Goal: Task Accomplishment & Management: Use online tool/utility

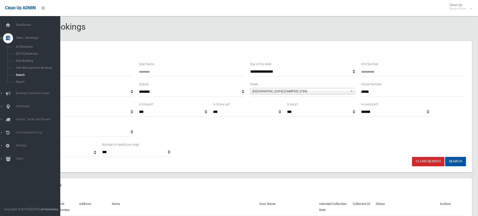
select select
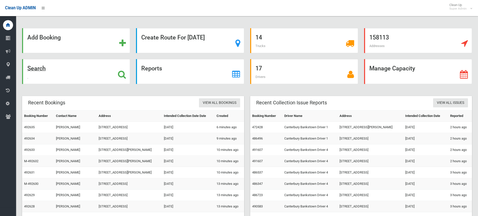
click at [117, 73] on div "Search" at bounding box center [76, 71] width 108 height 25
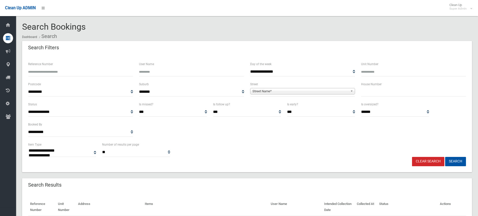
select select
click at [378, 91] on input "text" at bounding box center [413, 91] width 105 height 9
type input "*********"
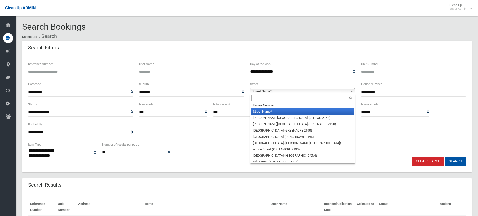
click at [307, 90] on span "Street Name*" at bounding box center [300, 91] width 96 height 6
click at [265, 97] on input "text" at bounding box center [302, 98] width 102 height 6
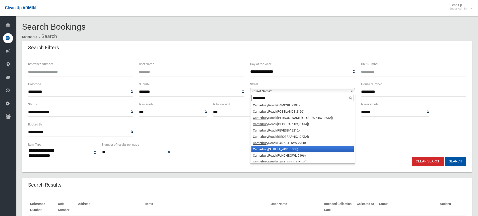
type input "**********"
click at [284, 150] on li "Canterbury Road (WILEY PARK 2195)" at bounding box center [302, 149] width 102 height 6
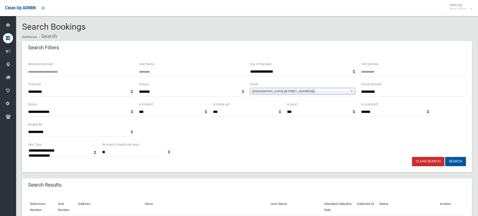
click at [457, 161] on button "Search" at bounding box center [455, 161] width 21 height 9
click at [317, 145] on div "**********" at bounding box center [247, 148] width 444 height 15
select select
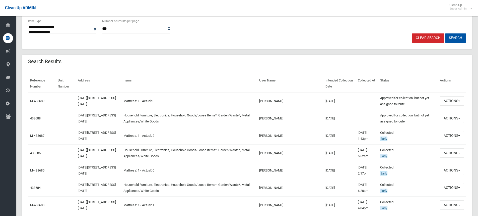
scroll to position [151, 0]
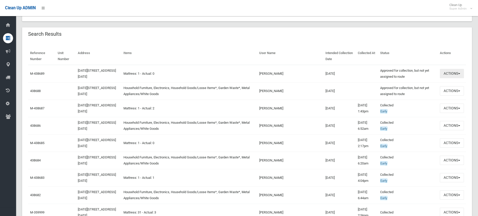
click at [447, 75] on button "Actions" at bounding box center [452, 73] width 24 height 9
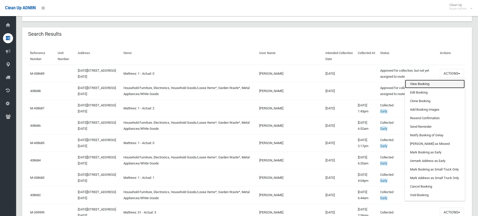
click at [419, 84] on link "View Booking" at bounding box center [435, 84] width 60 height 9
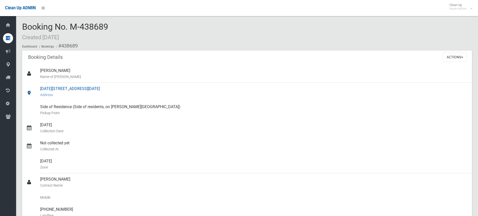
drag, startPoint x: 40, startPoint y: 87, endPoint x: 115, endPoint y: 87, distance: 74.5
click at [115, 87] on div "1089-1101 Canterbury Road, WILEY PARK NSW 2195 Address" at bounding box center [254, 92] width 428 height 18
copy div "1089-1101 Canterbury Road, WILEY PARK"
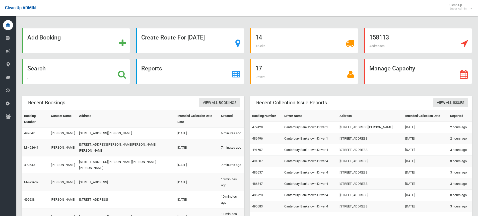
click at [123, 75] on icon at bounding box center [122, 74] width 8 height 9
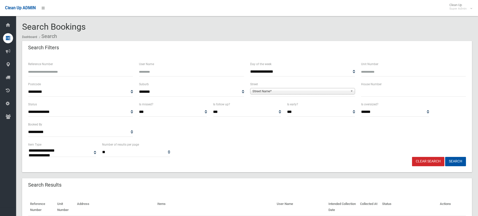
select select
click at [381, 92] on input "text" at bounding box center [413, 91] width 105 height 9
type input "*"
click at [292, 93] on span "Street Name*" at bounding box center [300, 91] width 96 height 6
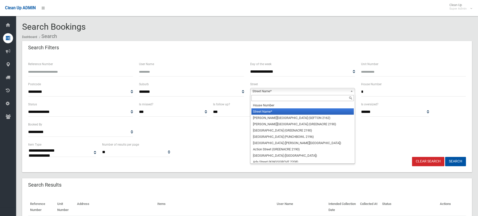
click at [275, 98] on input "text" at bounding box center [302, 98] width 102 height 6
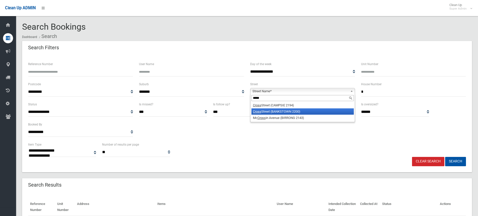
type input "*****"
click at [287, 111] on li "Cross Street (BANKSTOWN 2200)" at bounding box center [302, 111] width 102 height 6
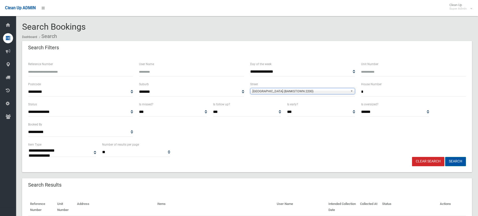
click at [462, 162] on button "Search" at bounding box center [455, 161] width 21 height 9
select select
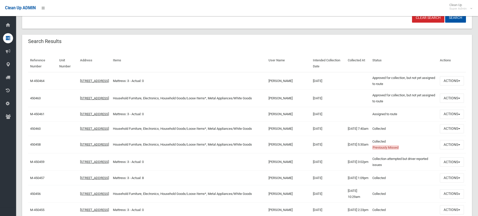
scroll to position [151, 0]
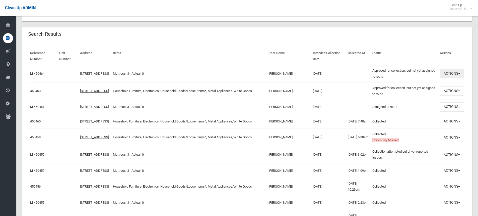
click at [457, 72] on button "Actions" at bounding box center [452, 73] width 24 height 9
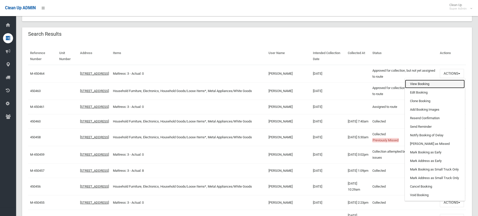
click at [418, 83] on link "View Booking" at bounding box center [435, 84] width 60 height 9
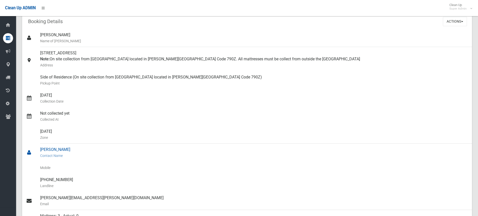
scroll to position [100, 0]
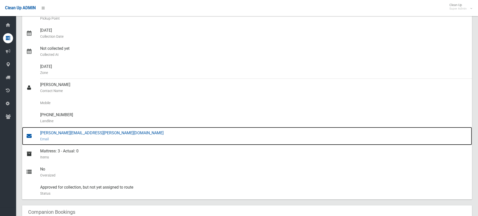
click at [57, 133] on div "[PERSON_NAME][EMAIL_ADDRESS][PERSON_NAME][DOMAIN_NAME] Email" at bounding box center [254, 136] width 428 height 18
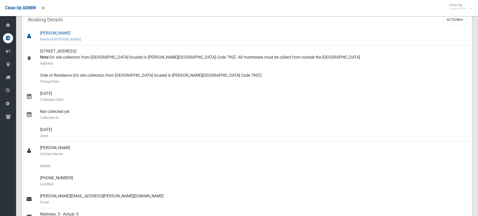
scroll to position [0, 0]
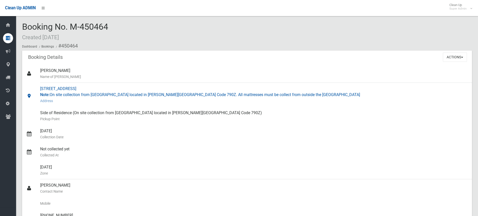
drag, startPoint x: 39, startPoint y: 87, endPoint x: 92, endPoint y: 89, distance: 52.5
click at [92, 89] on link "[STREET_ADDRESS] Note: On site collection from [GEOGRAPHIC_DATA] located in [PE…" at bounding box center [247, 95] width 450 height 24
copy link "[STREET_ADDRESS]"
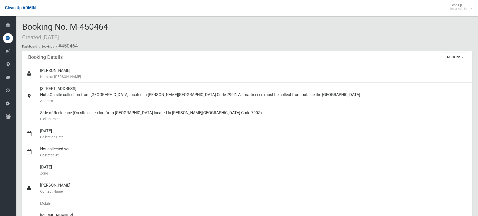
click at [177, 25] on div "Booking No. M-450464 Created [DATE] Dashboard Bookings #450464" at bounding box center [247, 36] width 450 height 28
